Goal: Information Seeking & Learning: Learn about a topic

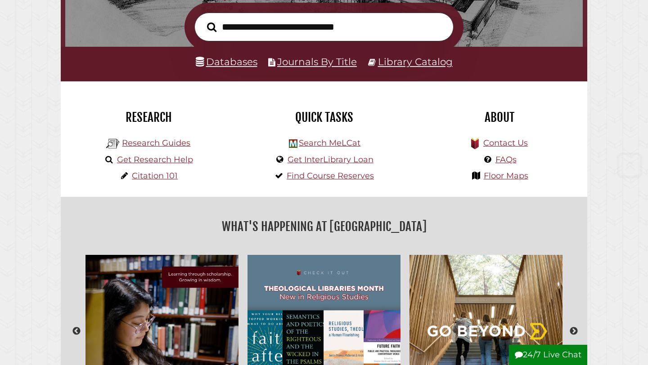
scroll to position [150, 0]
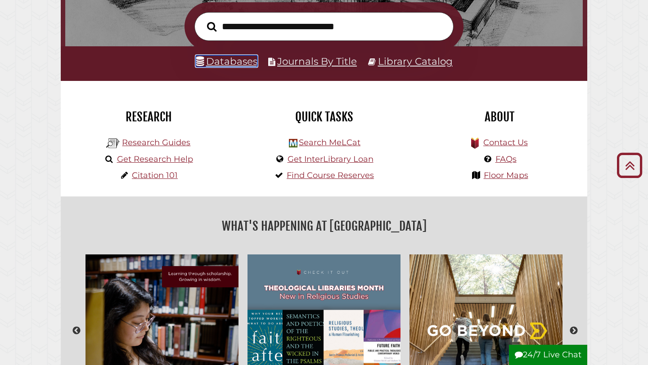
click at [249, 63] on link "Databases" at bounding box center [227, 61] width 62 height 12
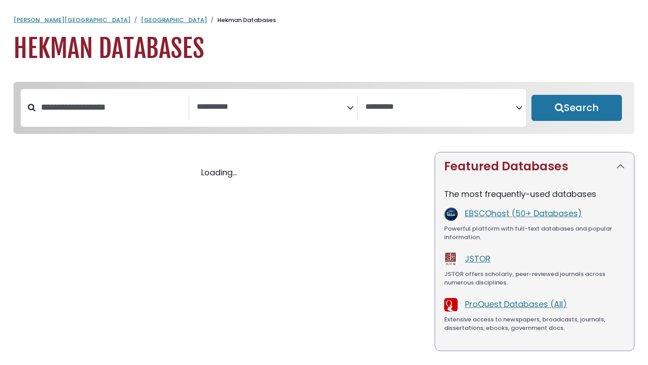
select select "Database Subject Filter"
select select "Database Vendors Filter"
select select "Database Subject Filter"
select select "Database Vendors Filter"
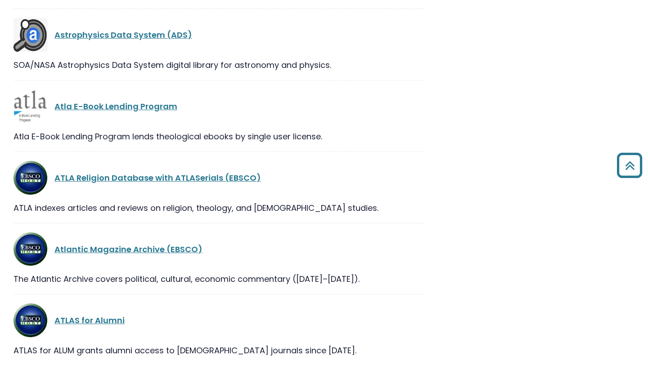
scroll to position [2340, 0]
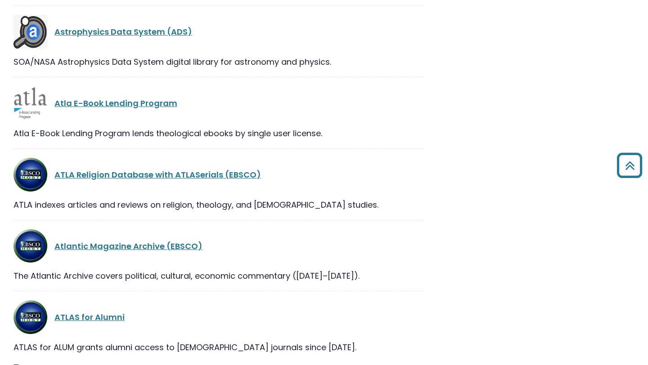
click at [209, 178] on link "ATLA Religion Database with ATLASerials (EBSCO)" at bounding box center [157, 174] width 207 height 11
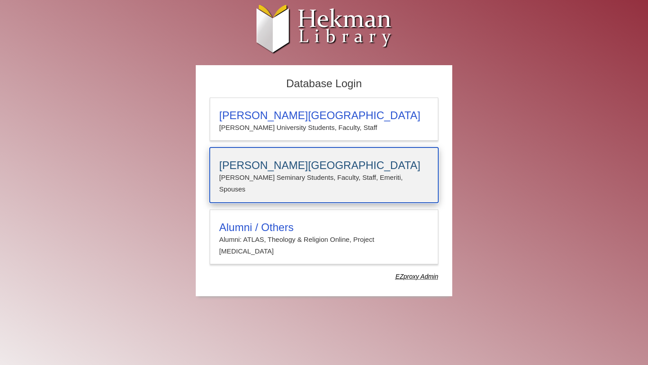
click at [249, 162] on h3 "[PERSON_NAME][GEOGRAPHIC_DATA]" at bounding box center [324, 165] width 210 height 13
